Goal: Transaction & Acquisition: Purchase product/service

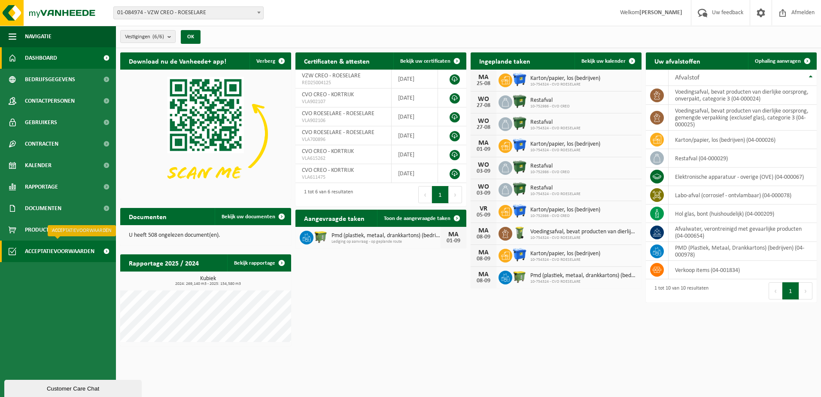
click at [56, 252] on span "Acceptatievoorwaarden" at bounding box center [60, 250] width 70 height 21
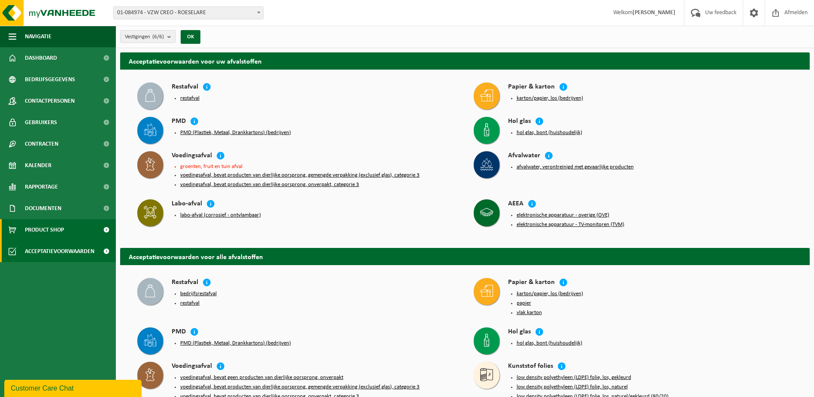
click at [52, 231] on span "Product Shop" at bounding box center [44, 229] width 39 height 21
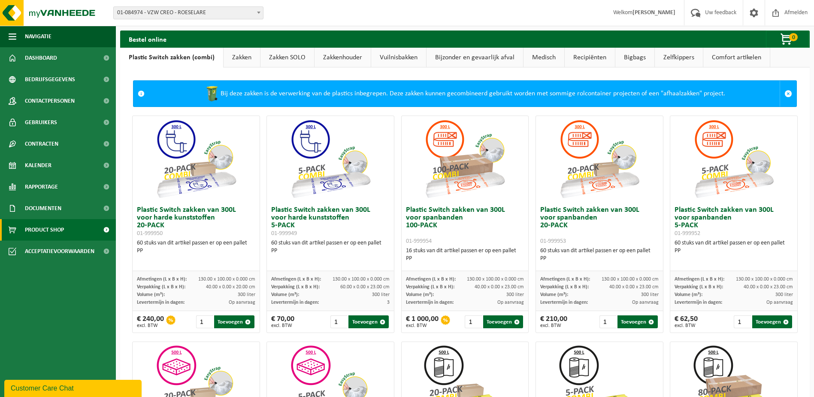
click at [237, 57] on link "Zakken" at bounding box center [242, 58] width 36 height 20
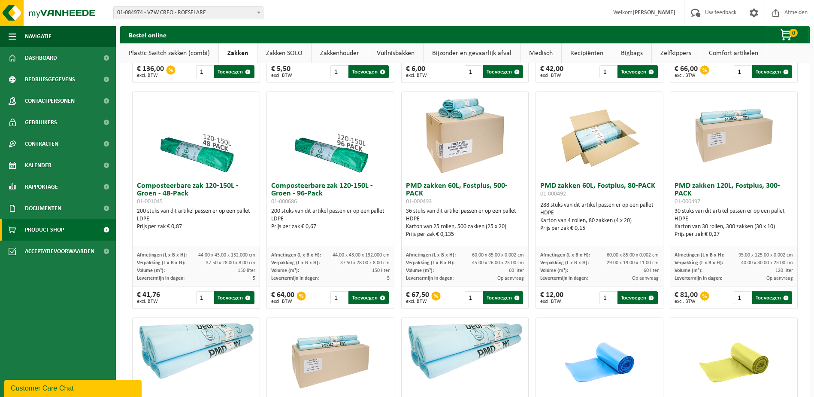
scroll to position [215, 0]
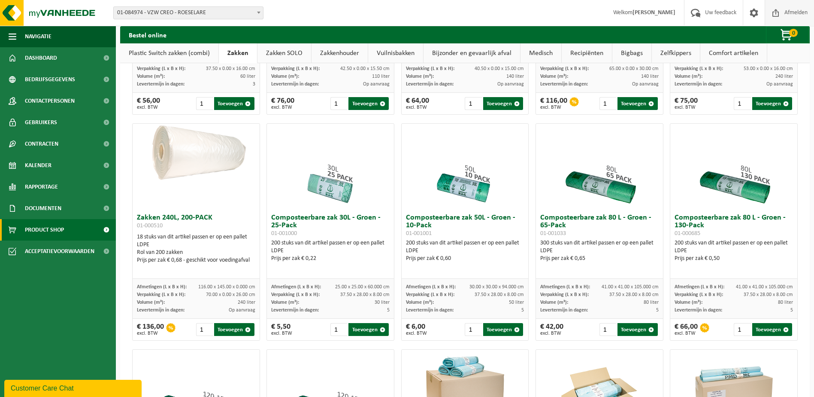
click at [797, 11] on span "Afmelden" at bounding box center [796, 12] width 27 height 25
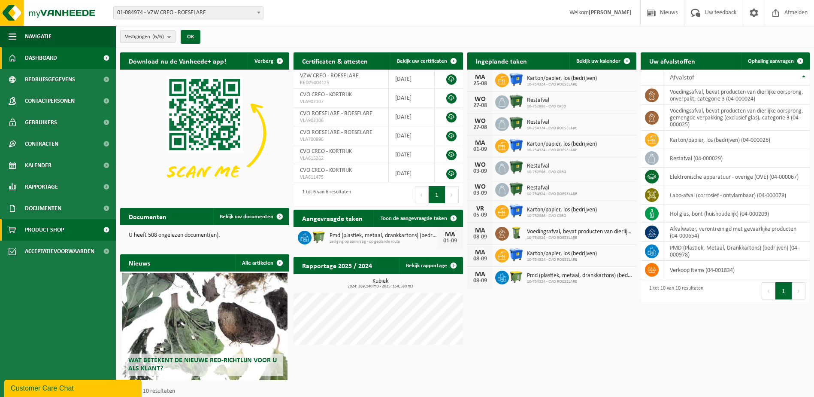
click at [40, 228] on span "Product Shop" at bounding box center [44, 229] width 39 height 21
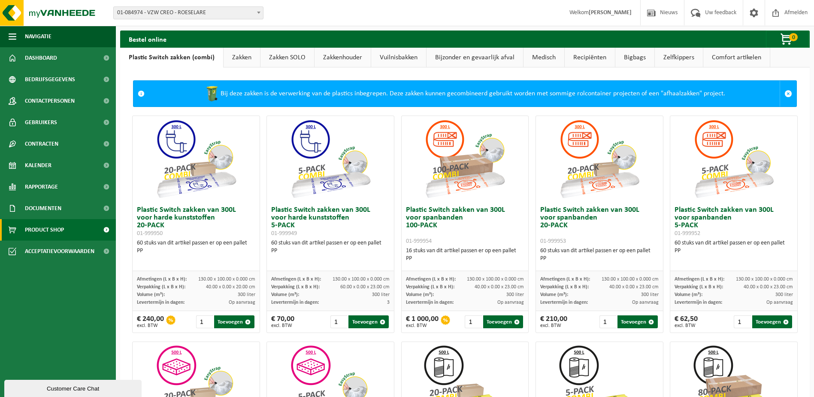
click at [240, 50] on link "Zakken" at bounding box center [242, 58] width 36 height 20
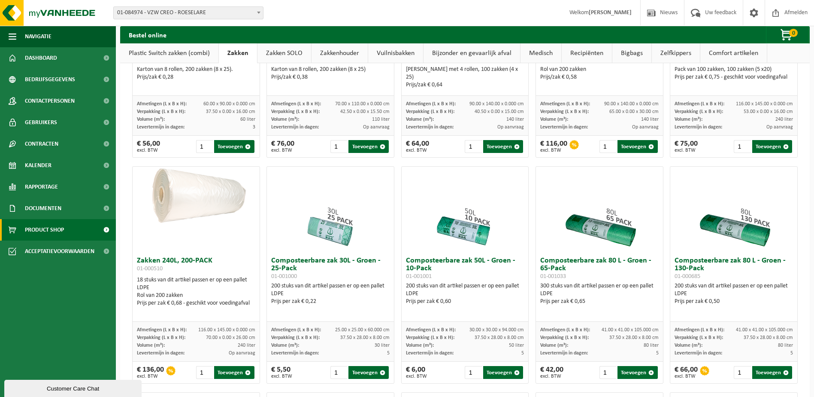
scroll to position [129, 0]
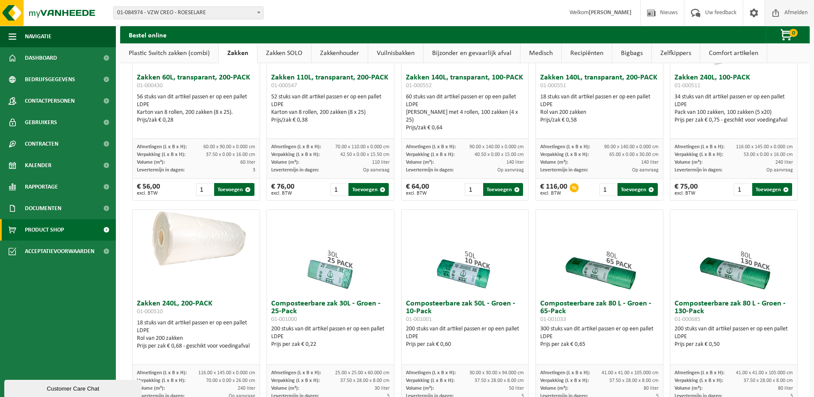
click at [794, 8] on span "Afmelden" at bounding box center [796, 12] width 27 height 25
